Goal: Transaction & Acquisition: Purchase product/service

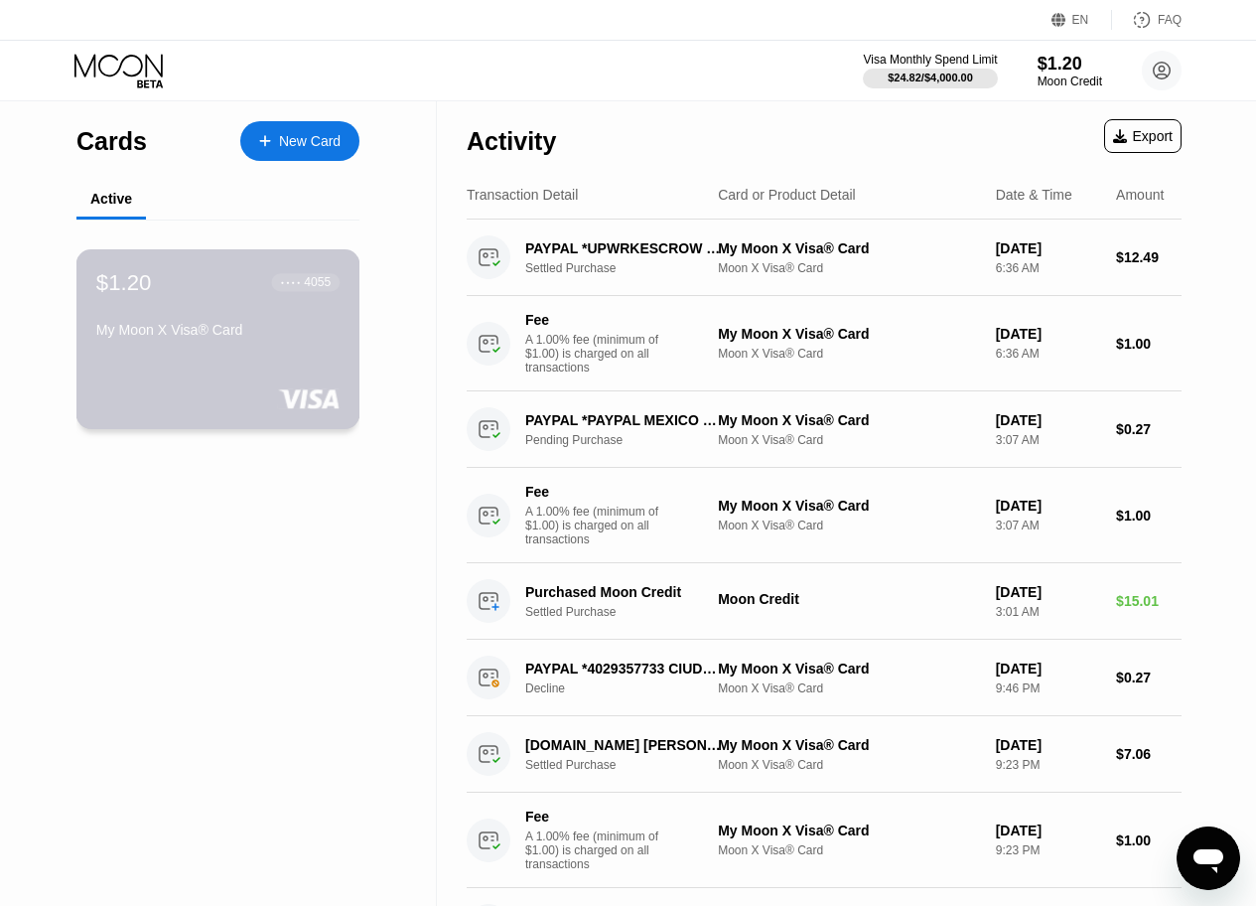
click at [286, 340] on div "My Moon X Visa® Card" at bounding box center [217, 334] width 243 height 24
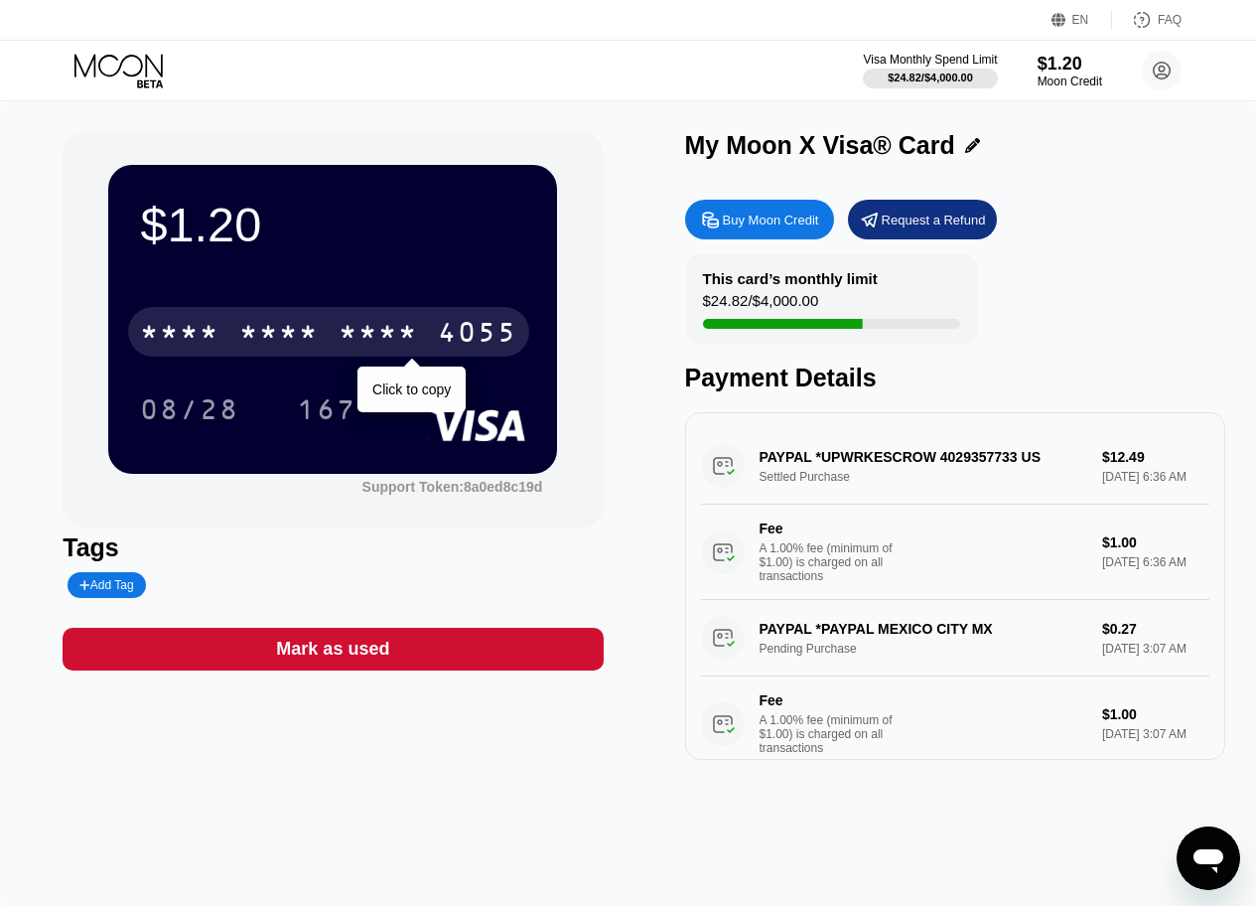
click at [466, 330] on div "4055" at bounding box center [477, 335] width 79 height 32
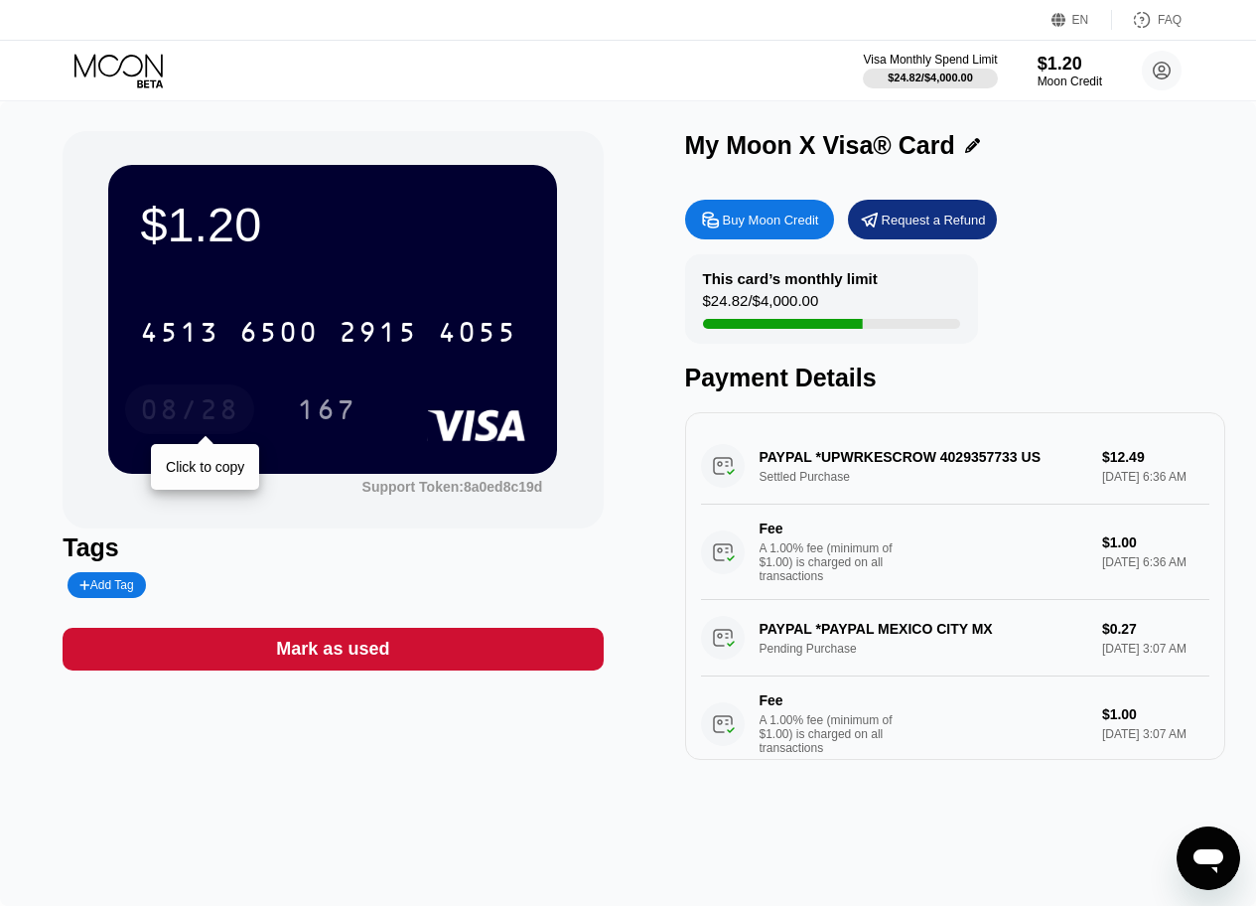
click at [159, 421] on div "08/28" at bounding box center [189, 412] width 99 height 32
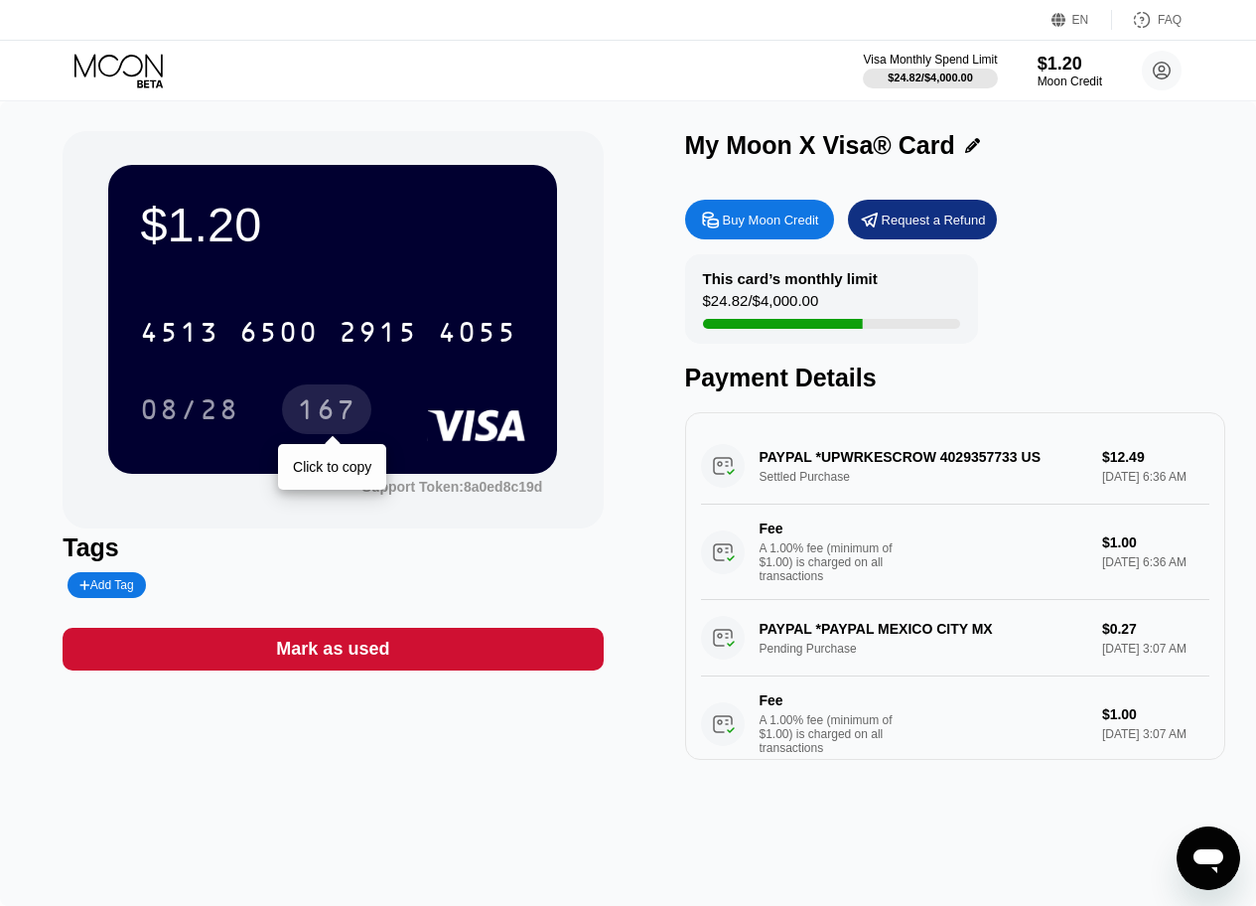
click at [325, 408] on div "167" at bounding box center [327, 412] width 60 height 32
click at [247, 318] on div "4513 6500 2915 4055" at bounding box center [328, 332] width 401 height 50
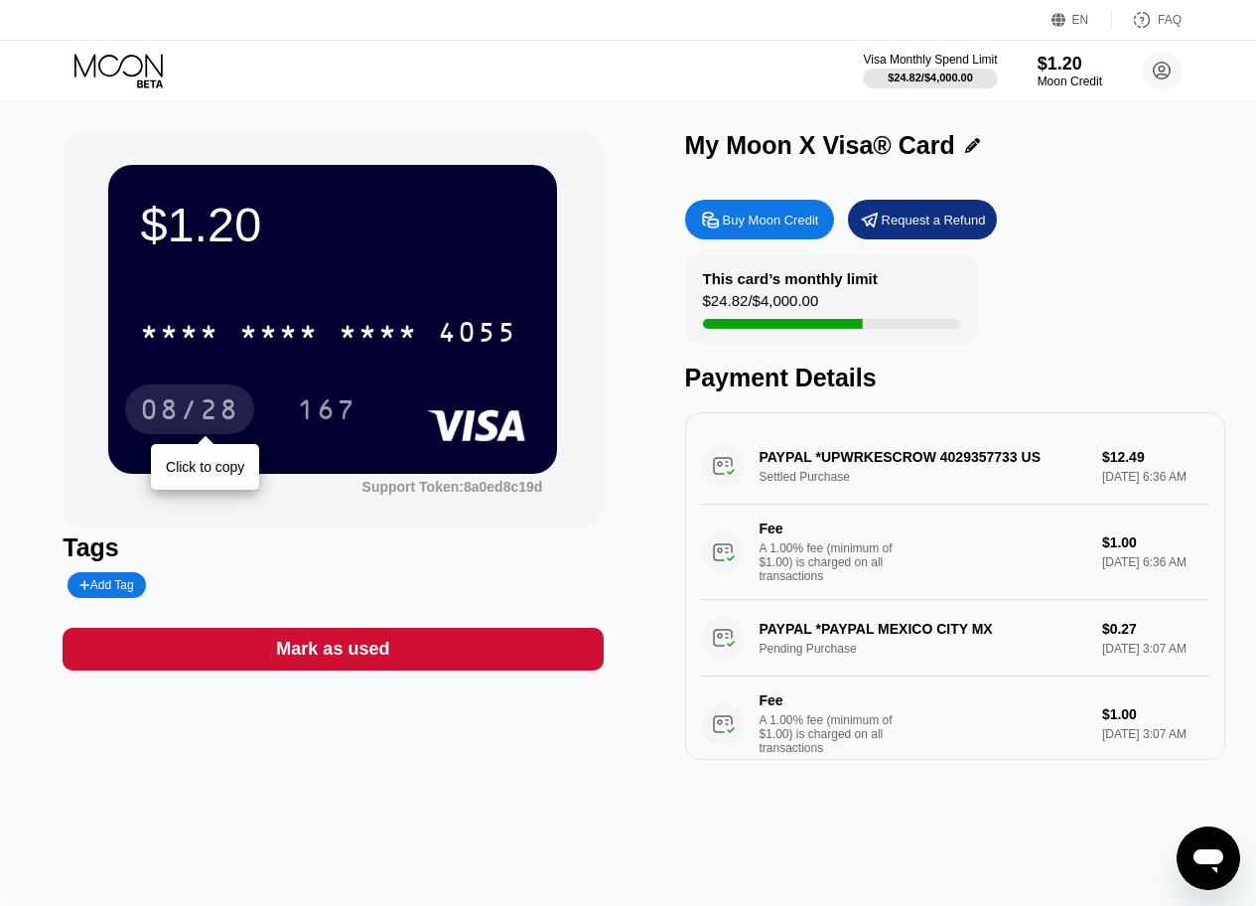
click at [182, 403] on div "08/28" at bounding box center [189, 412] width 99 height 32
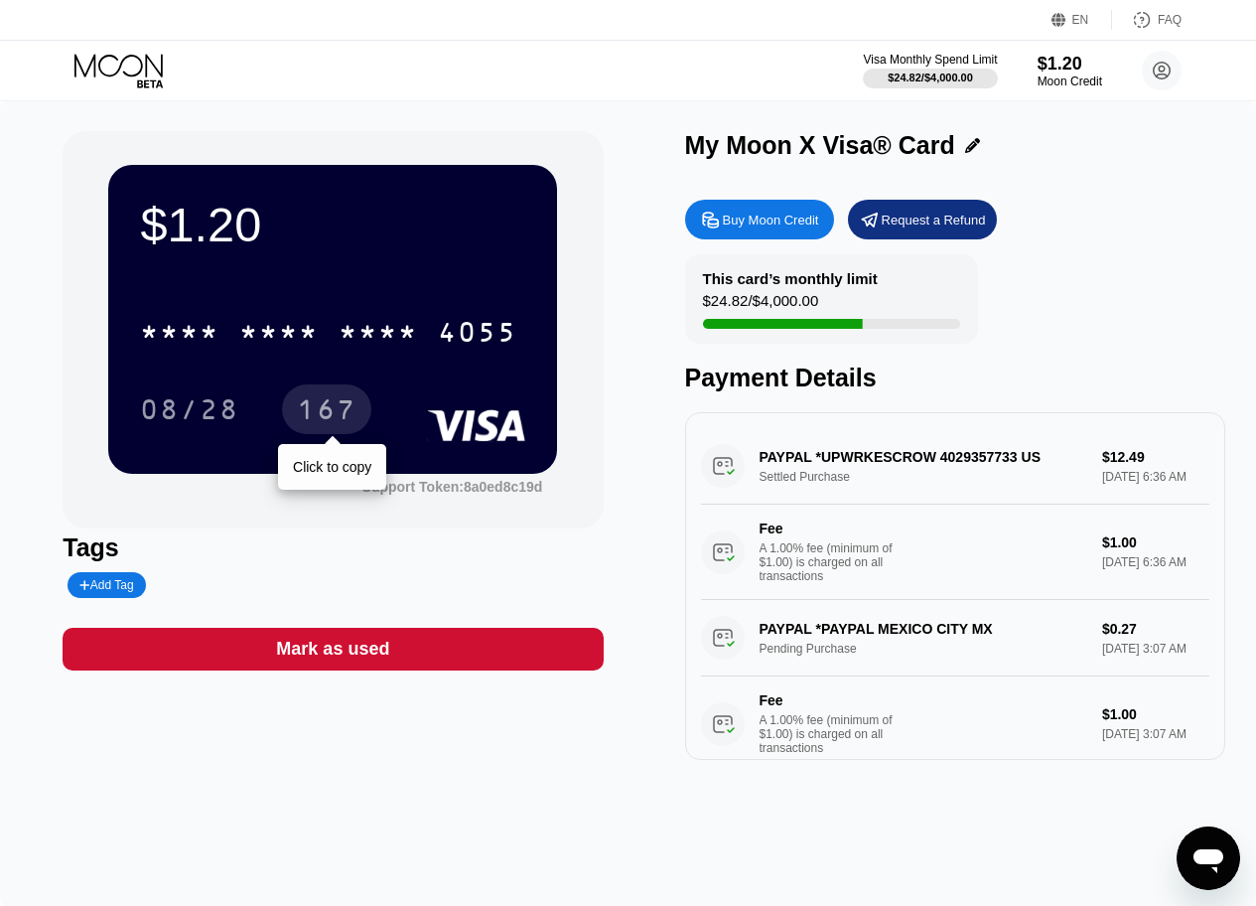
click at [341, 407] on div "167" at bounding box center [327, 412] width 60 height 32
click at [484, 140] on div "$1.20 * * * * * * * * * * * * 4055 08/28 167 Support Token: 8a0ed8c19d" at bounding box center [333, 329] width 540 height 397
drag, startPoint x: 1131, startPoint y: 208, endPoint x: 1054, endPoint y: 222, distance: 78.9
click at [1128, 208] on div "Buy Moon Credit Request a Refund" at bounding box center [955, 220] width 540 height 40
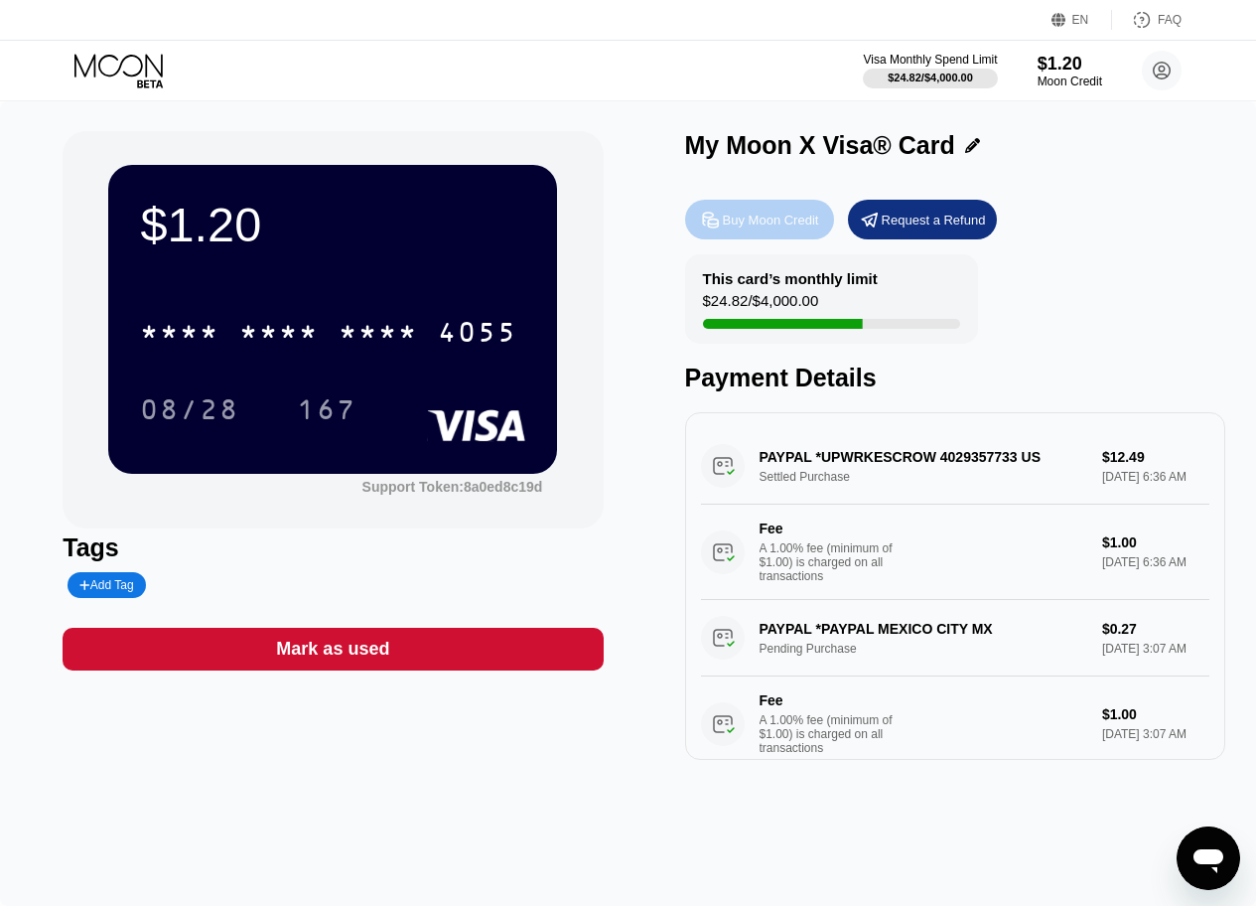
click at [788, 224] on div "Buy Moon Credit" at bounding box center [771, 220] width 96 height 17
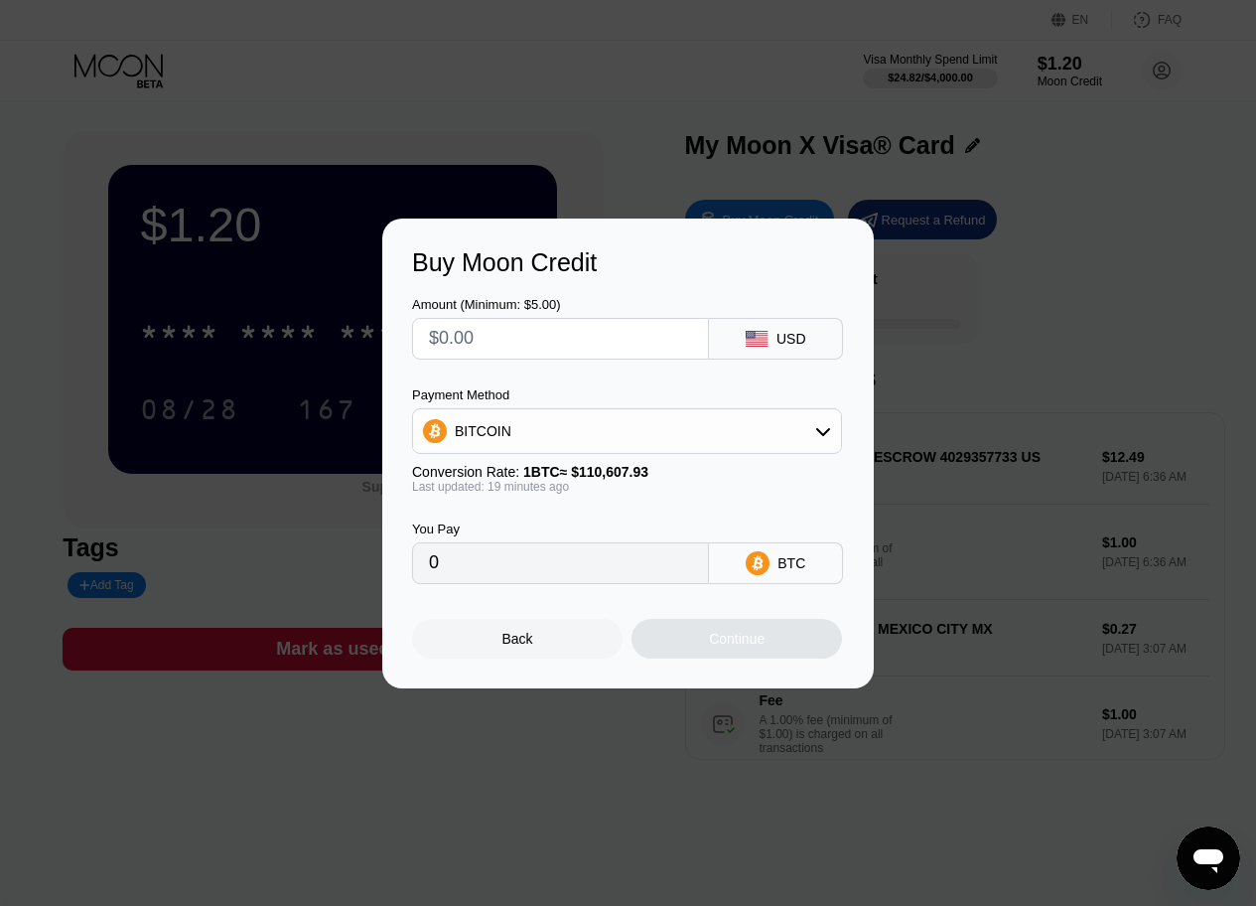
click at [601, 335] on input "text" at bounding box center [560, 339] width 263 height 40
type input "$15"
type input "0.00013530"
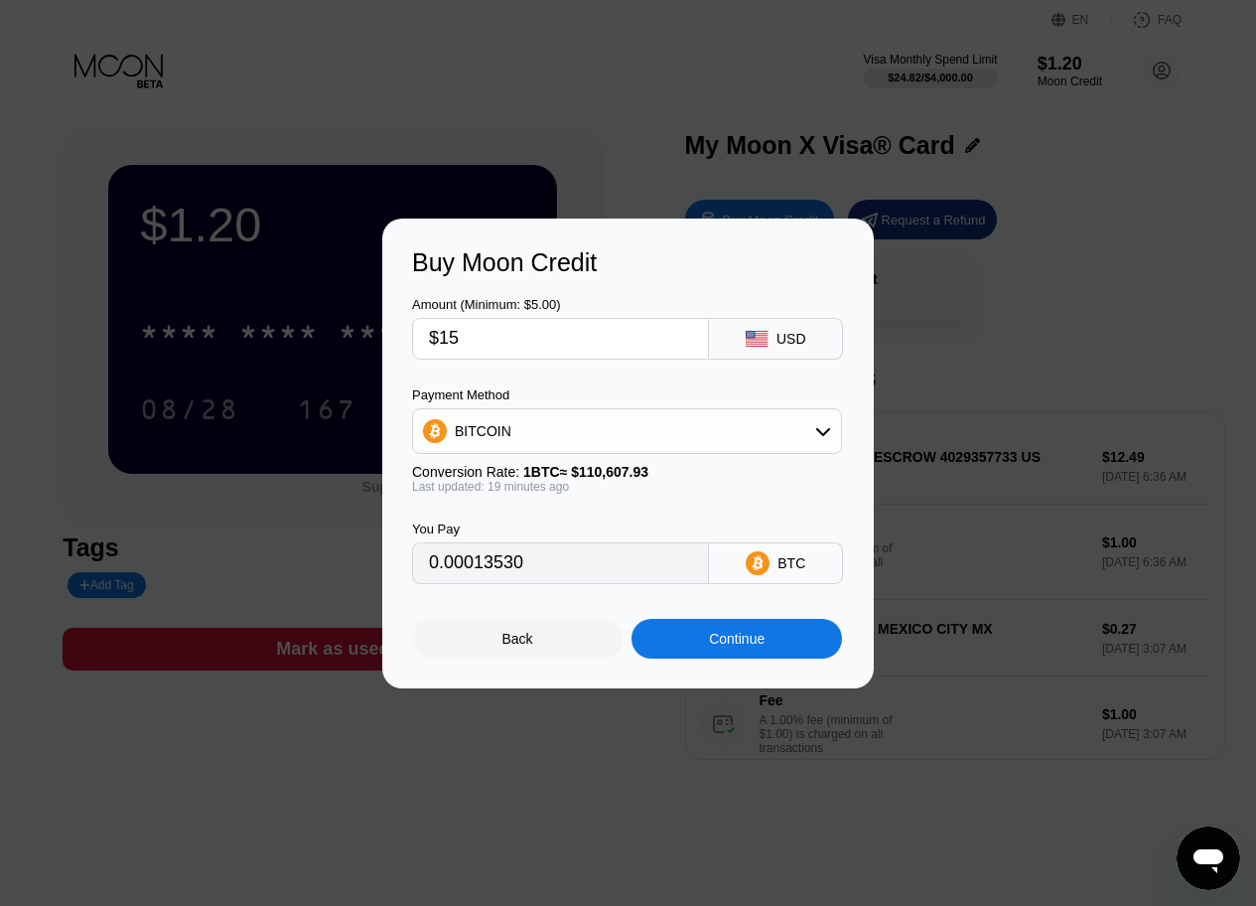
type input "$15"
click at [646, 434] on div "BITCOIN" at bounding box center [627, 431] width 428 height 40
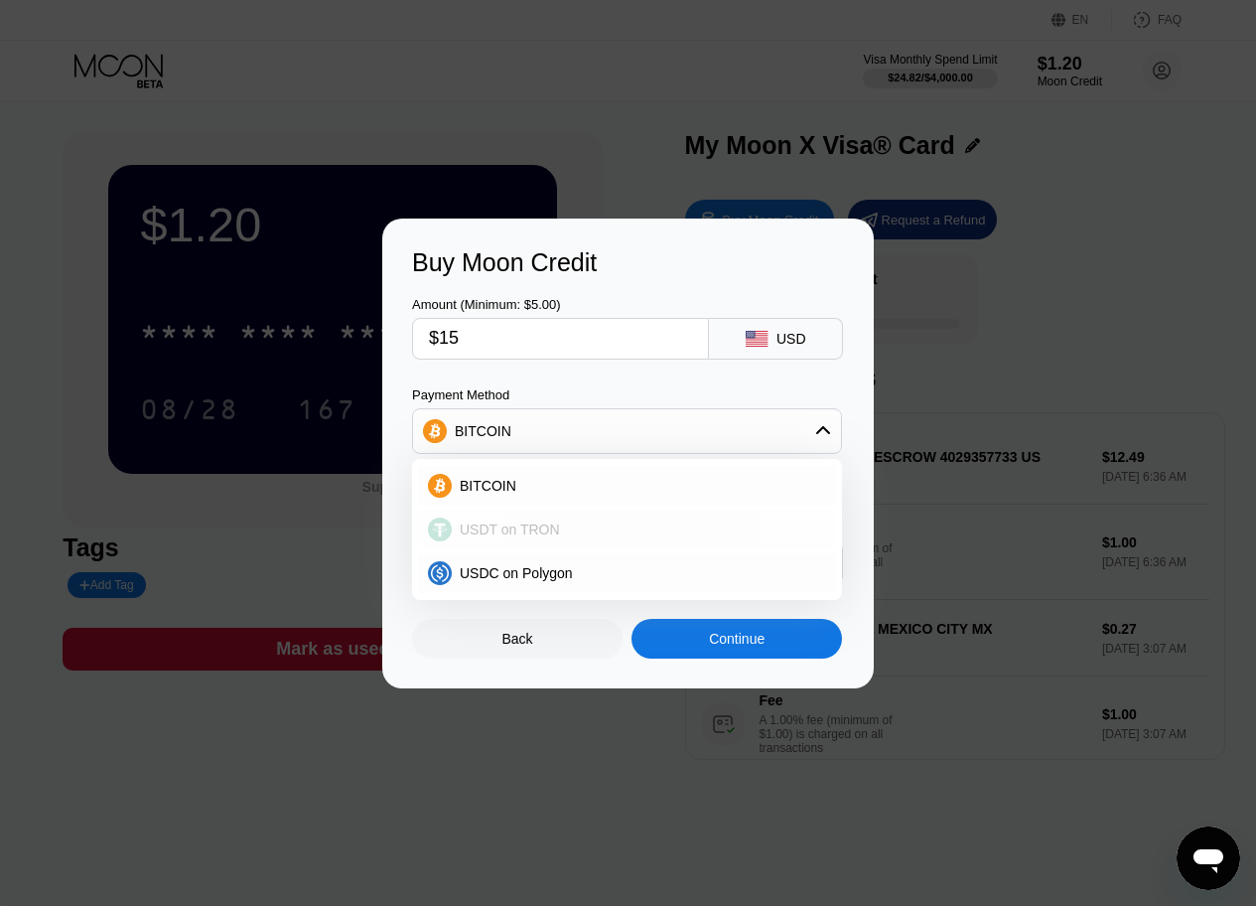
click at [531, 537] on div "USDT on TRON" at bounding box center [627, 530] width 418 height 40
type input "15.15"
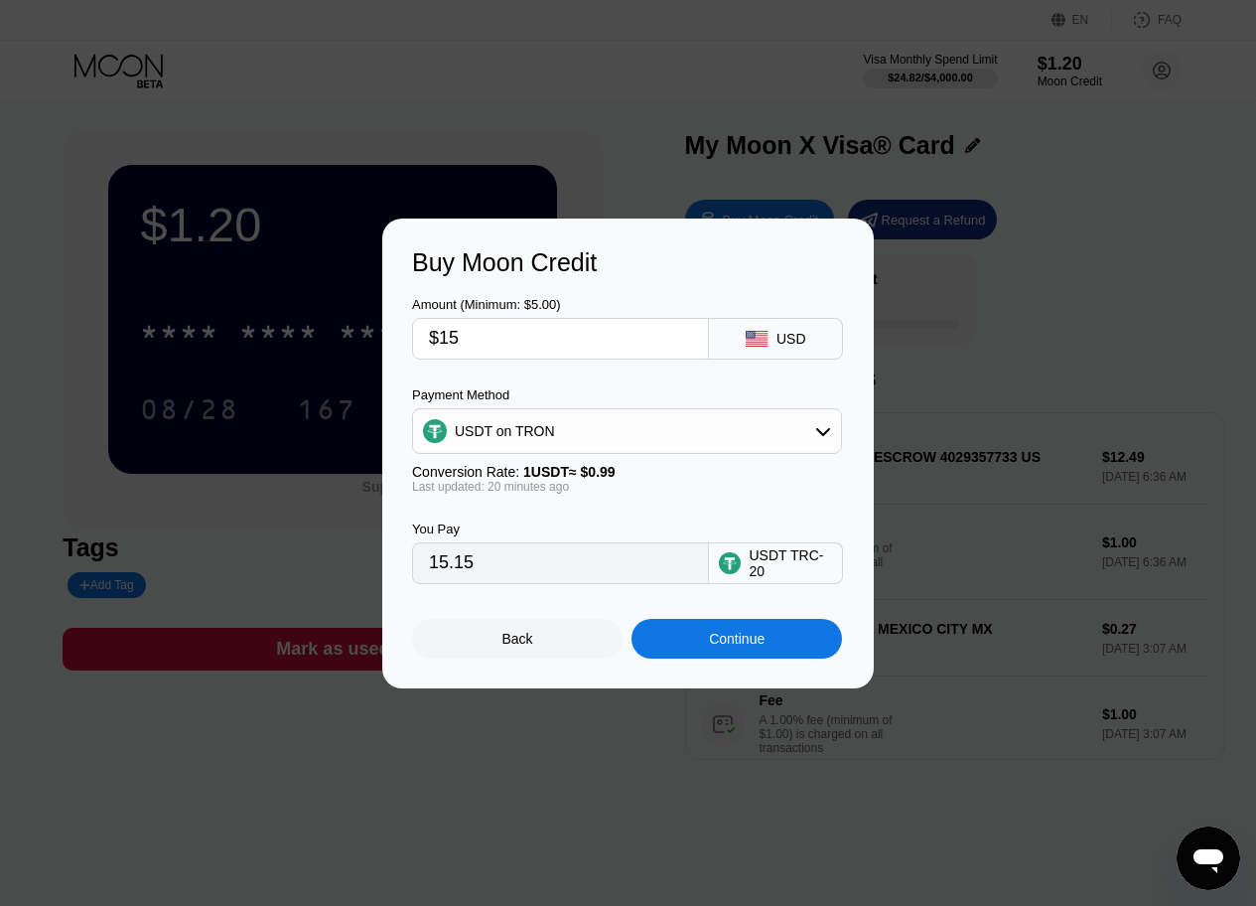
drag, startPoint x: 527, startPoint y: 579, endPoint x: 348, endPoint y: 559, distance: 180.9
click at [349, 559] on div "Buy Moon Credit Amount (Minimum: $5.00) $15 USD Payment Method USDT on TRON Con…" at bounding box center [628, 454] width 1256 height 470
click at [610, 529] on div "You Pay" at bounding box center [560, 528] width 297 height 15
click at [732, 658] on div "Continue" at bounding box center [737, 639] width 211 height 40
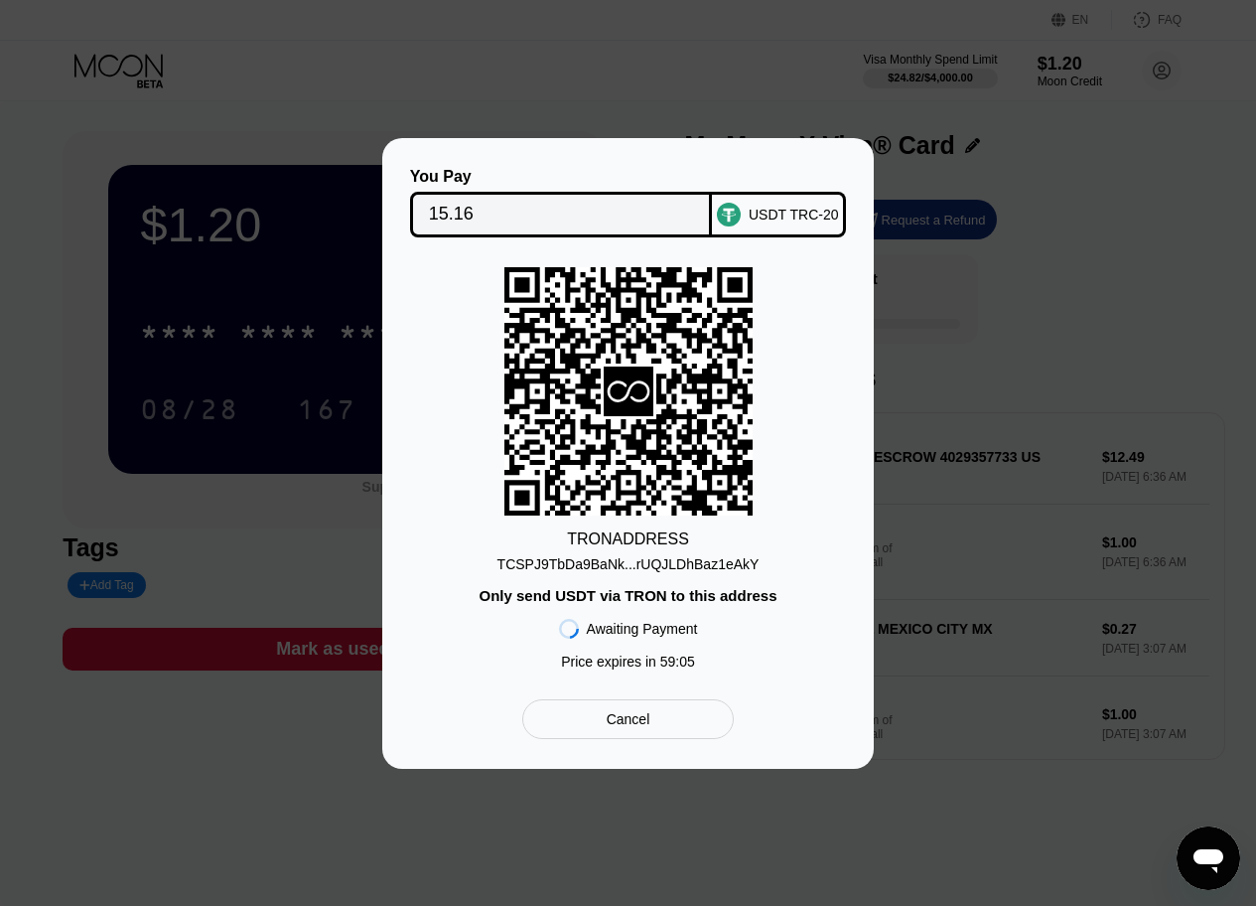
click at [676, 561] on div "TCSPJ9TbDa9BaNk...rUQJLDhBaz1eAkY" at bounding box center [629, 564] width 262 height 16
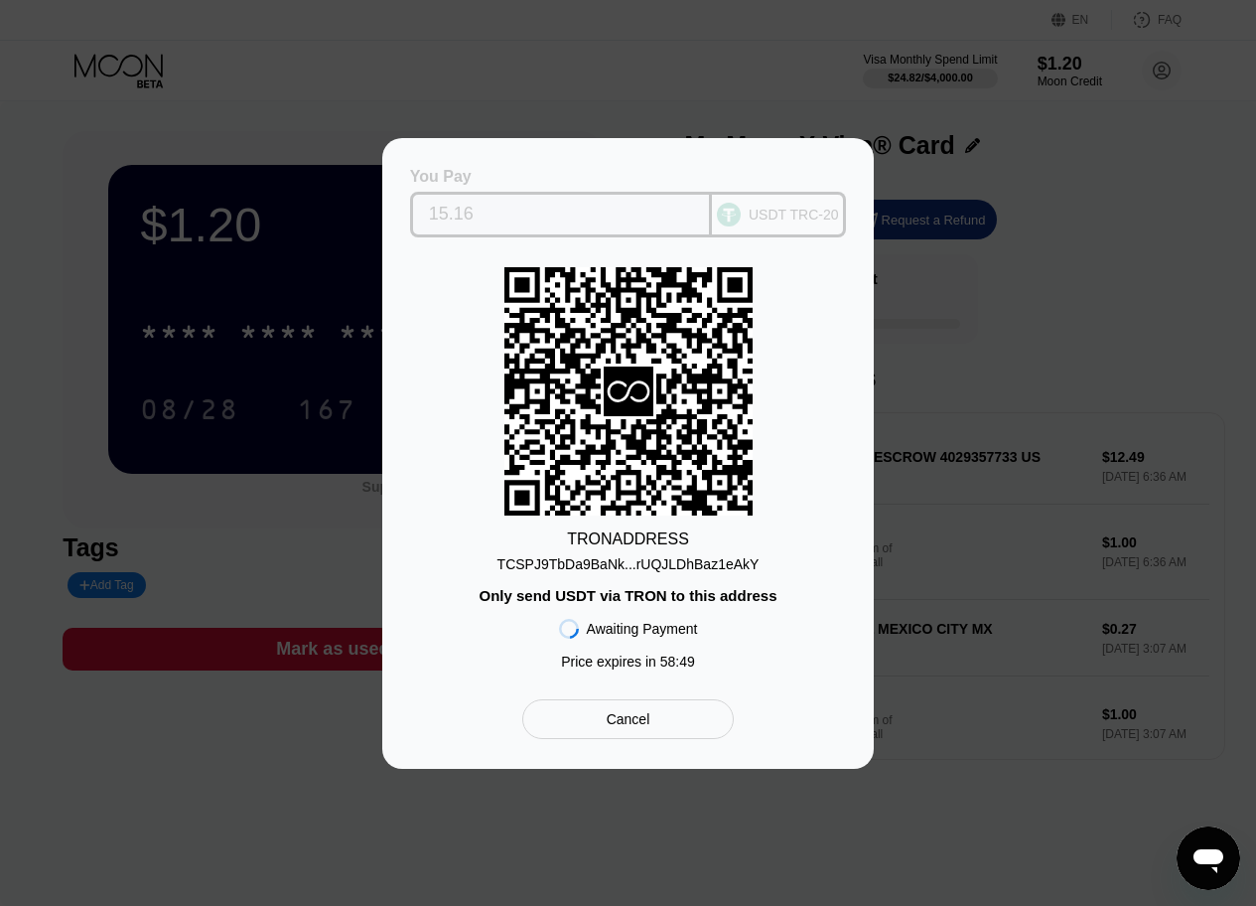
click at [476, 210] on input "15.16" at bounding box center [561, 215] width 265 height 40
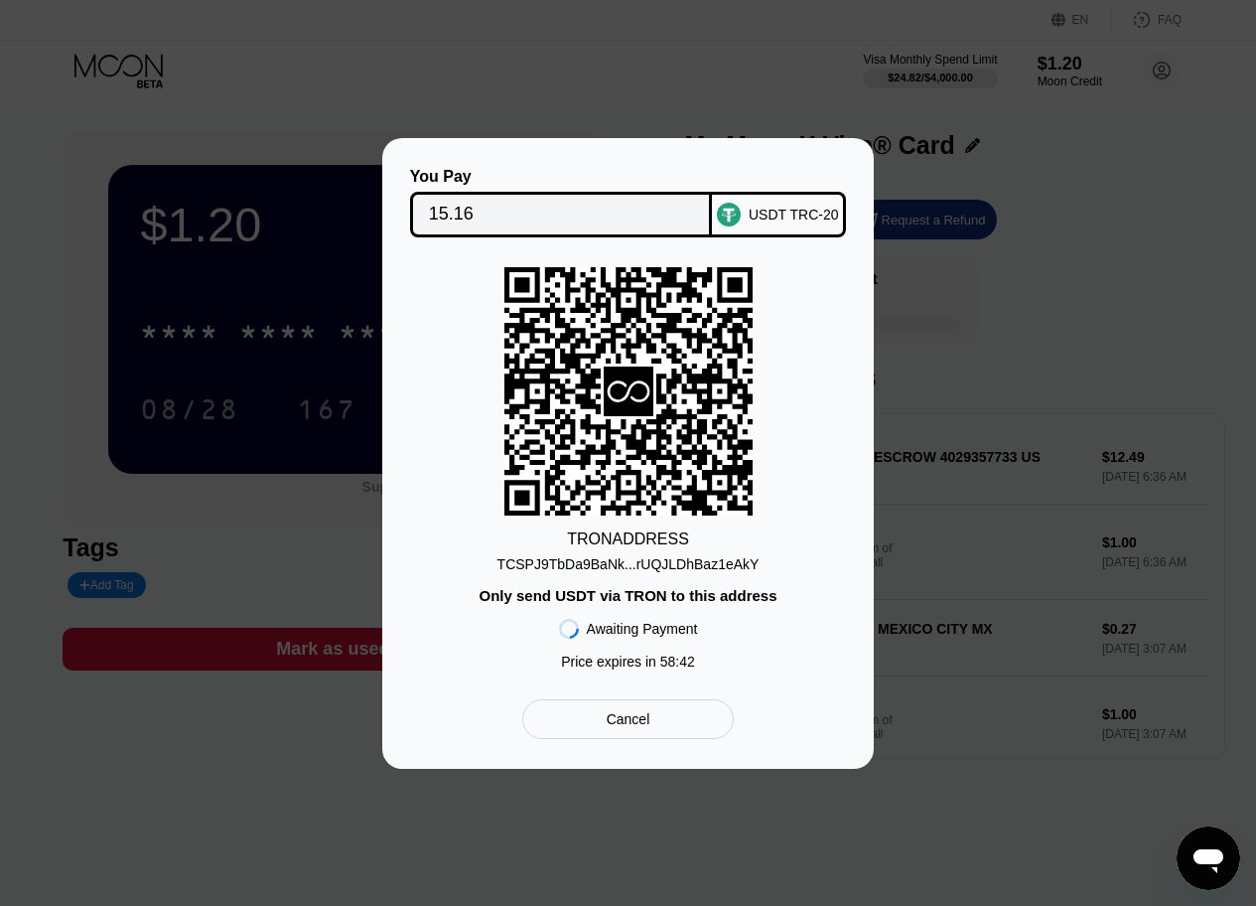
click at [803, 427] on div "TRON ADDRESS TCSPJ9TbDa9BaNk...rUQJLDhBaz1eAkY Only send USDT via TRON to this …" at bounding box center [628, 473] width 432 height 412
click at [426, 313] on div "TRON ADDRESS TCSPJ9TbDa9BaNk...rUQJLDhBaz1eAkY Only send USDT via TRON to this …" at bounding box center [628, 473] width 432 height 412
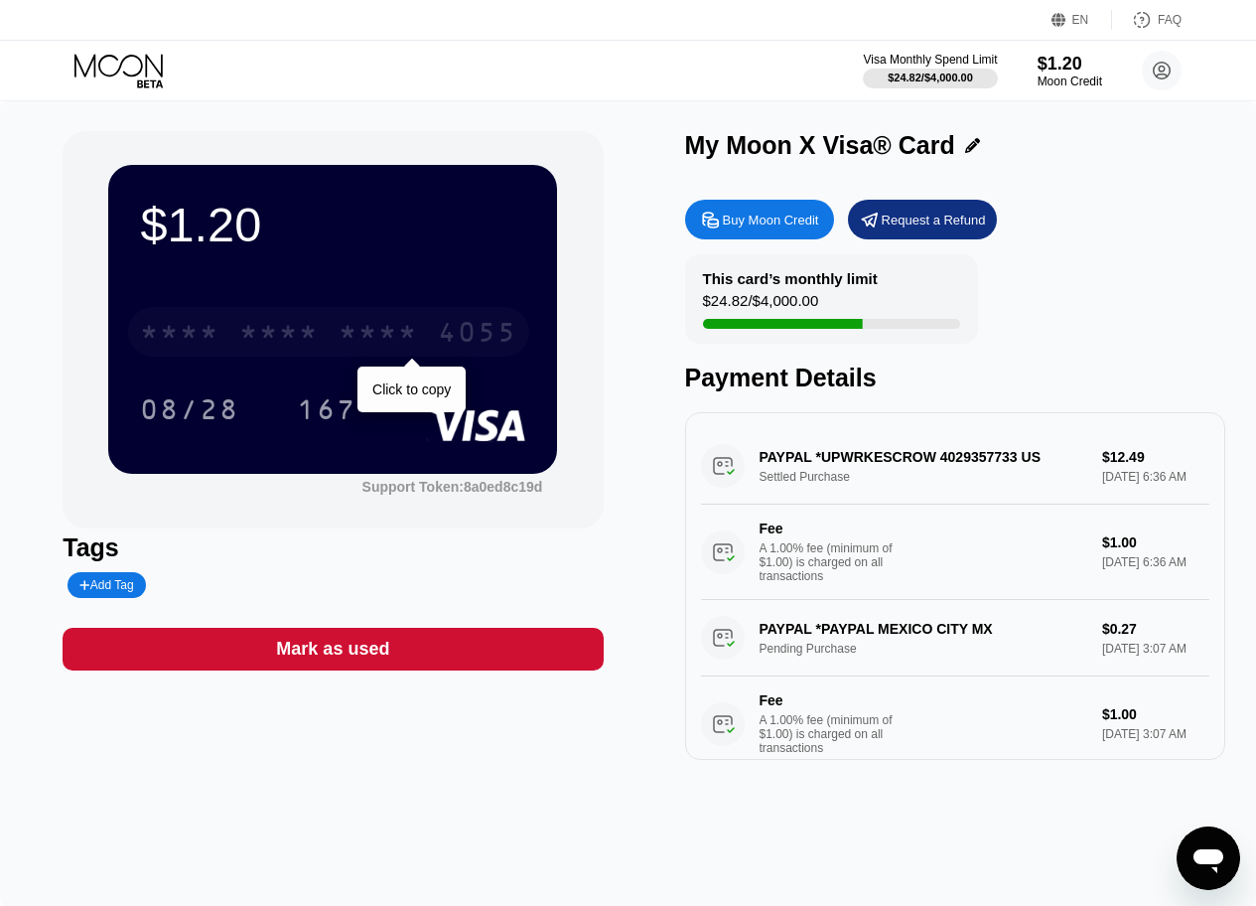
click at [336, 322] on div "* * * * * * * * * * * * 4055" at bounding box center [328, 332] width 401 height 50
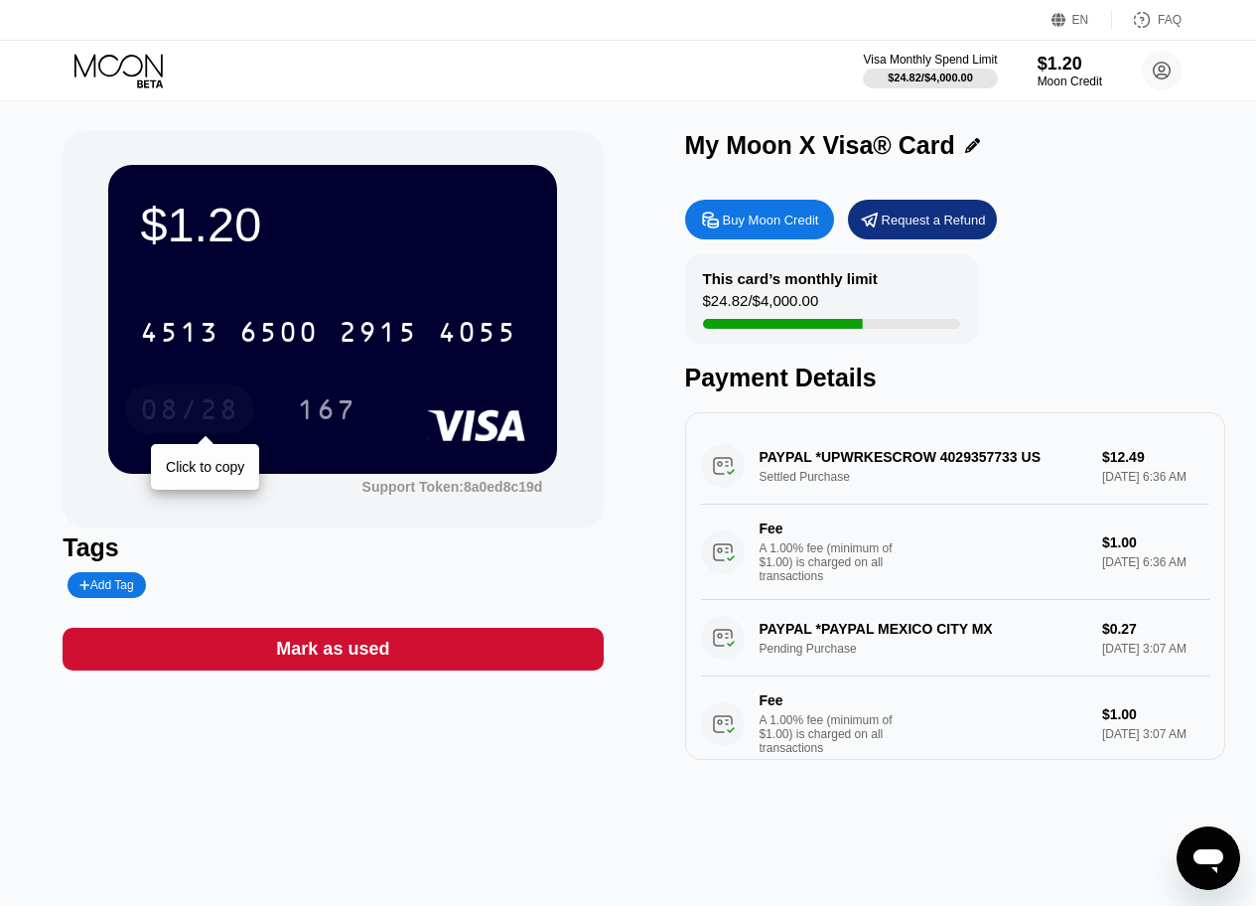
click at [191, 410] on div "08/28" at bounding box center [189, 412] width 99 height 32
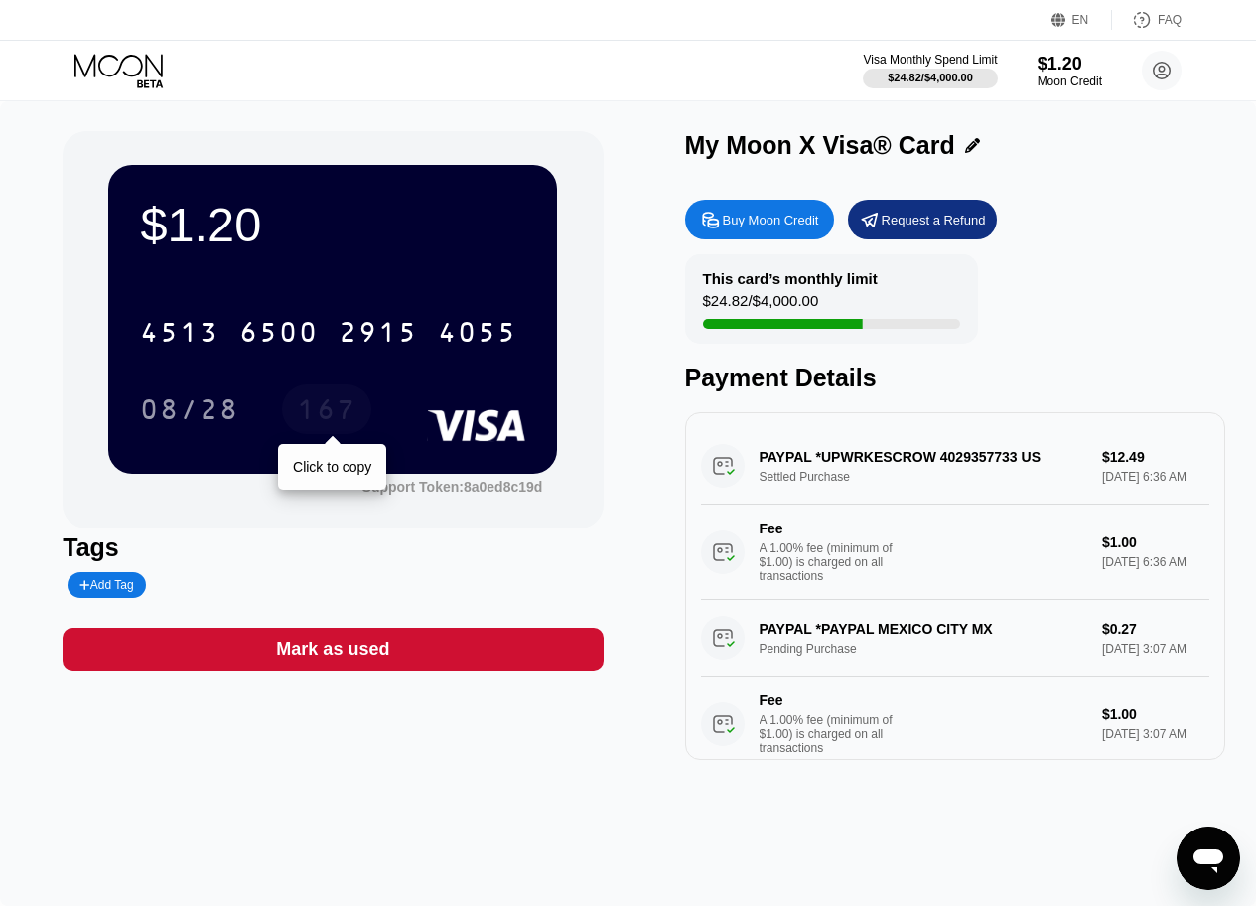
click at [330, 407] on div "167" at bounding box center [327, 412] width 60 height 32
click at [1164, 70] on icon at bounding box center [1162, 71] width 11 height 11
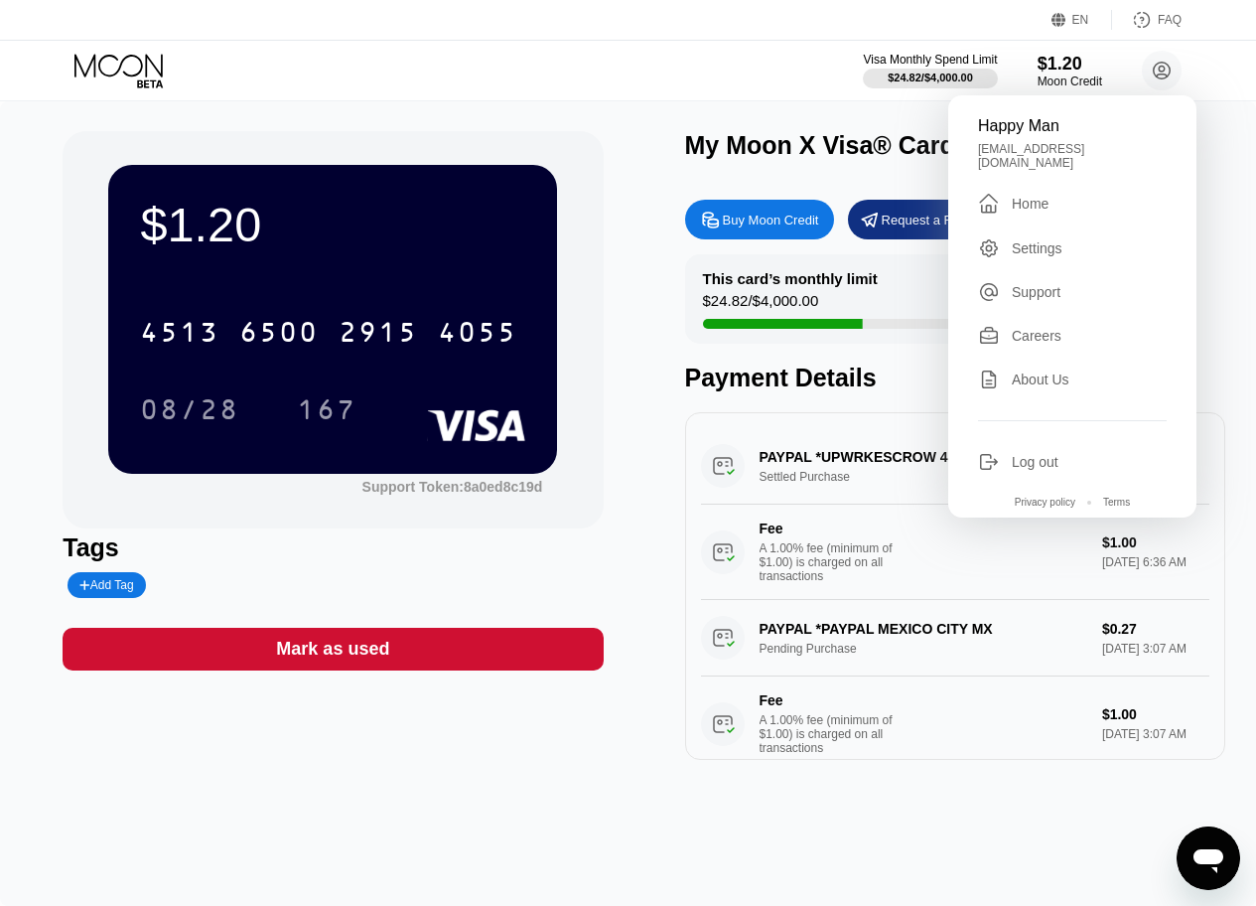
click at [1060, 240] on div "Settings" at bounding box center [1037, 248] width 51 height 16
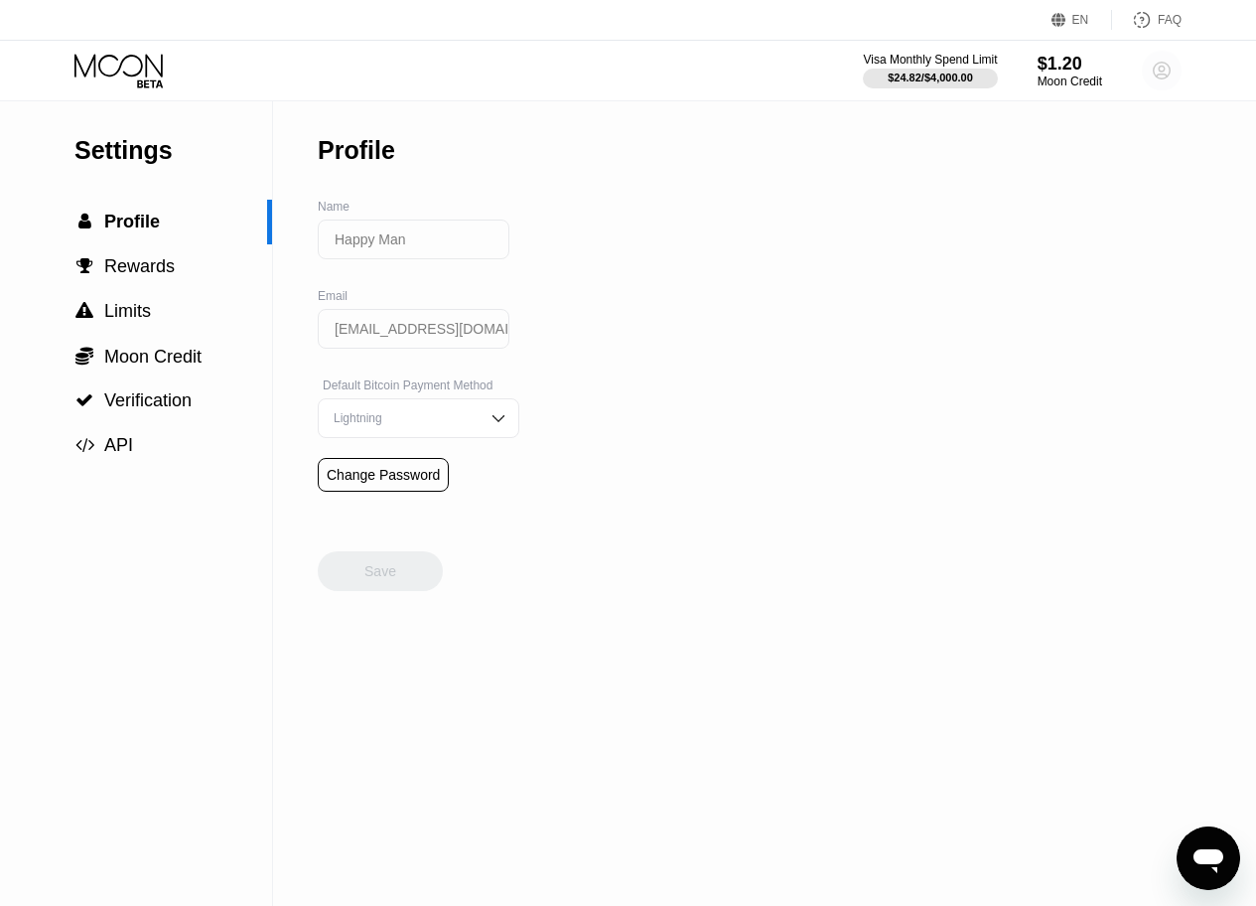
click at [1159, 59] on circle at bounding box center [1162, 71] width 40 height 40
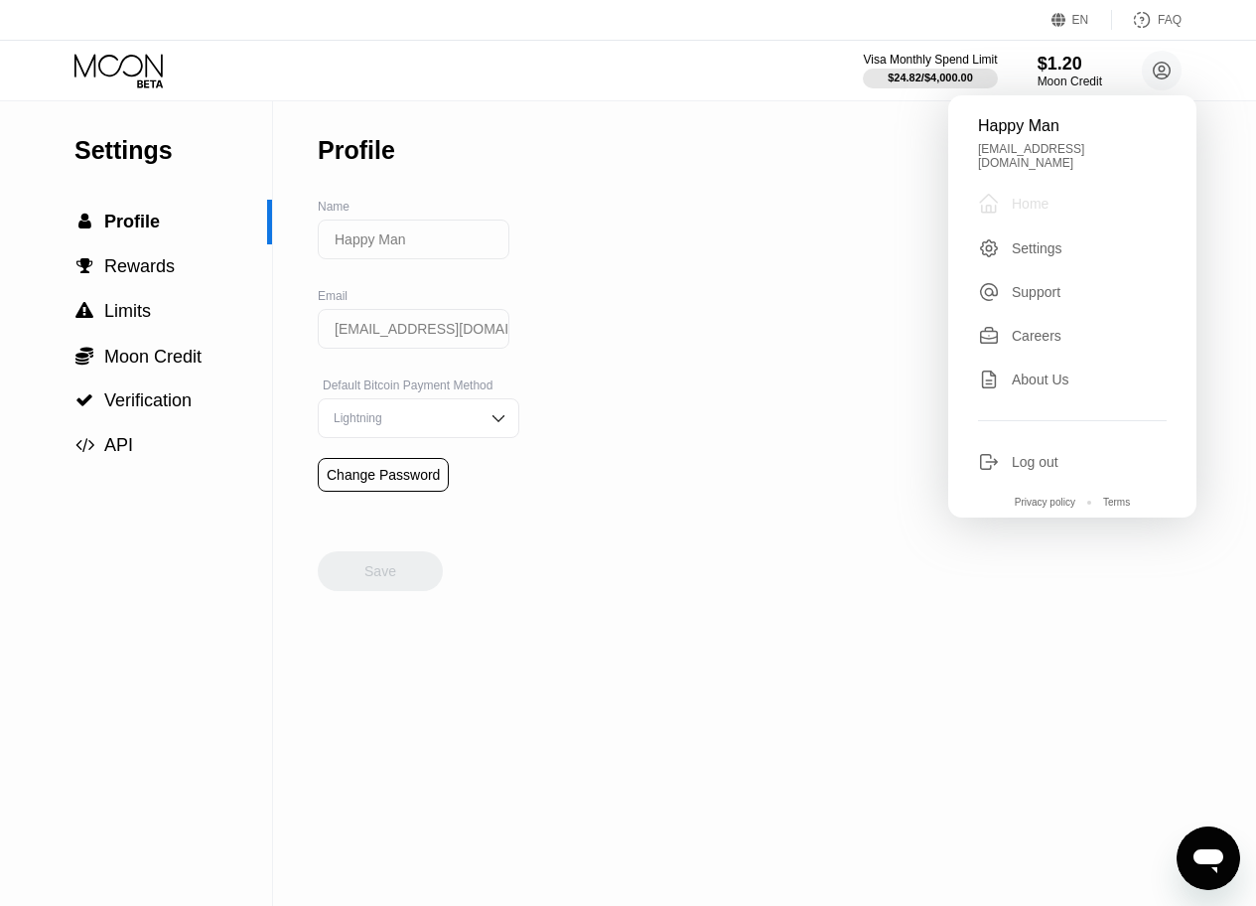
click at [1034, 196] on div "Home" at bounding box center [1030, 204] width 37 height 16
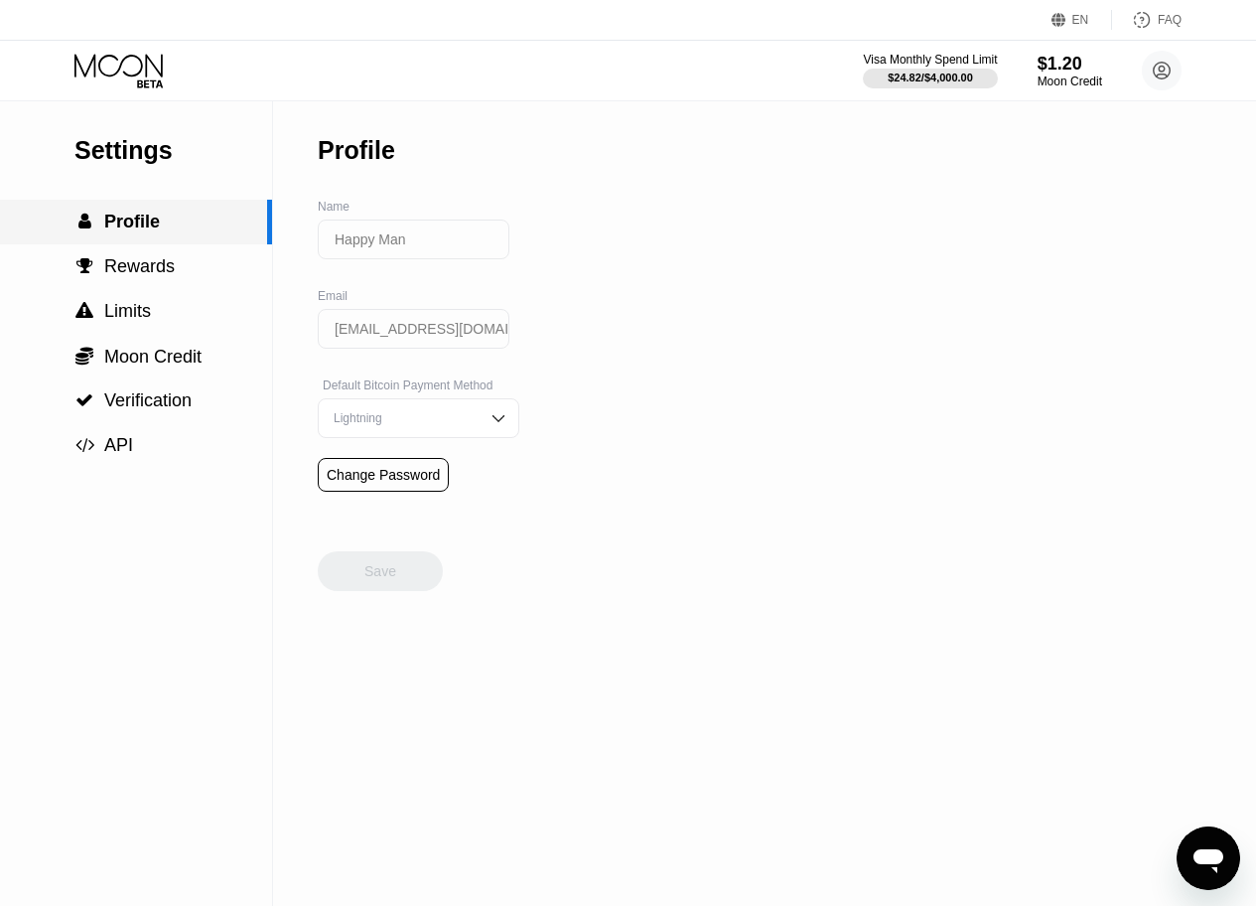
click at [142, 221] on span "Profile" at bounding box center [132, 222] width 56 height 20
click at [774, 212] on div "Settings  Profile  Rewards  Limits  Moon Credit  Verification  API Profil…" at bounding box center [628, 503] width 1256 height 805
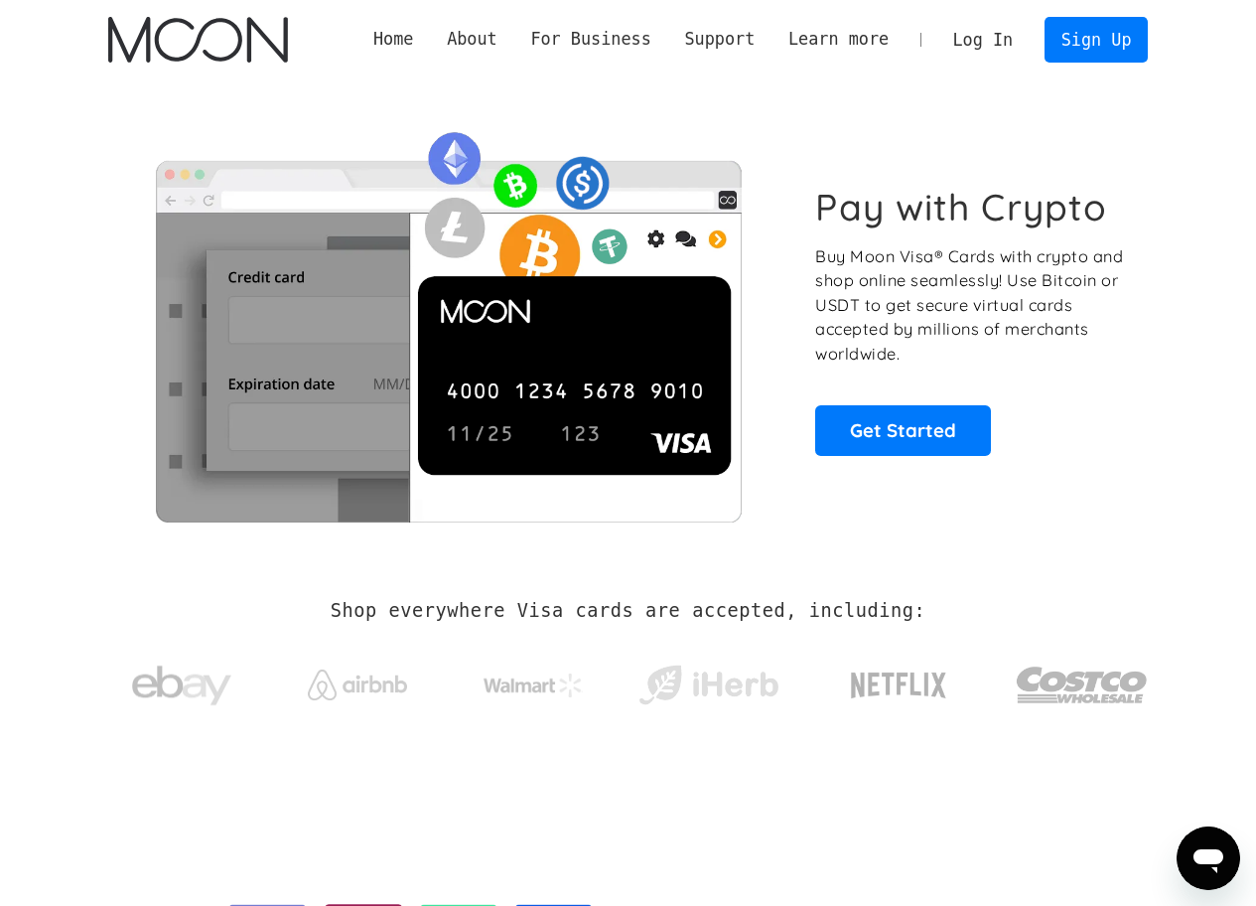
click at [973, 38] on link "Log In" at bounding box center [983, 40] width 93 height 44
